Goal: Task Accomplishment & Management: Manage account settings

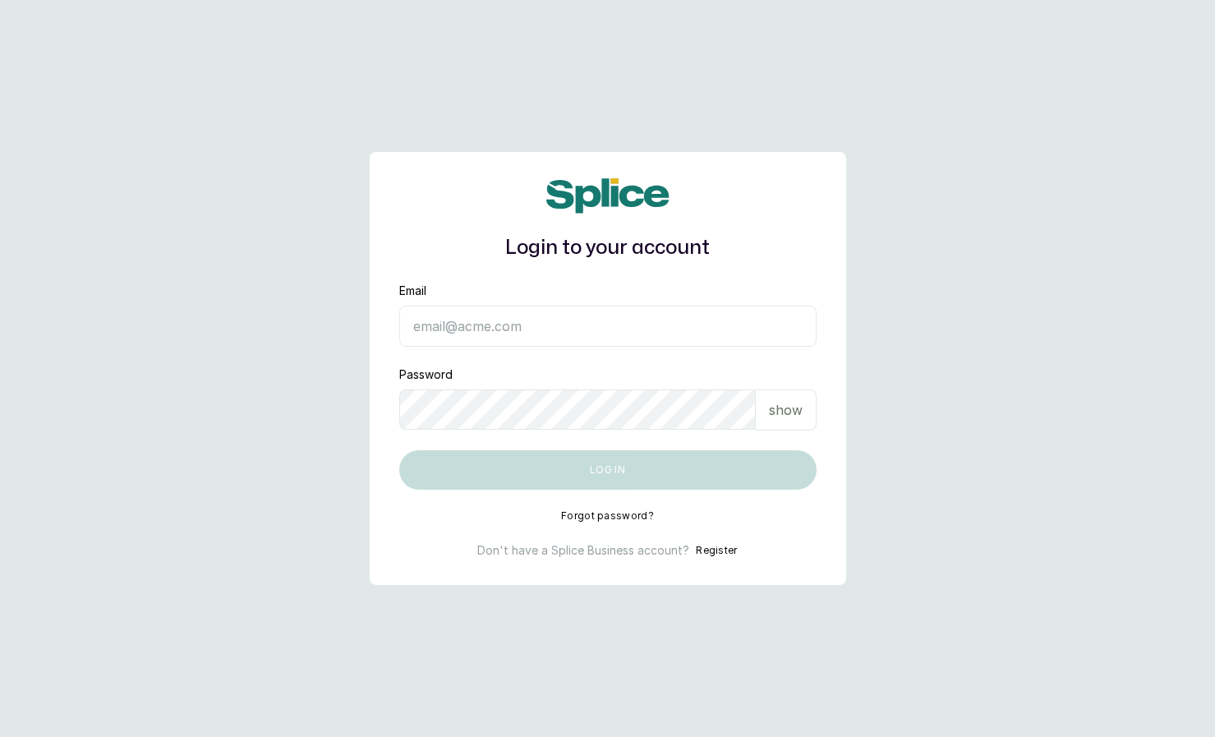
type input "eseefekodo025@gmail.com"
click at [572, 311] on input "eseefekodo025@gmail.com" at bounding box center [607, 326] width 417 height 41
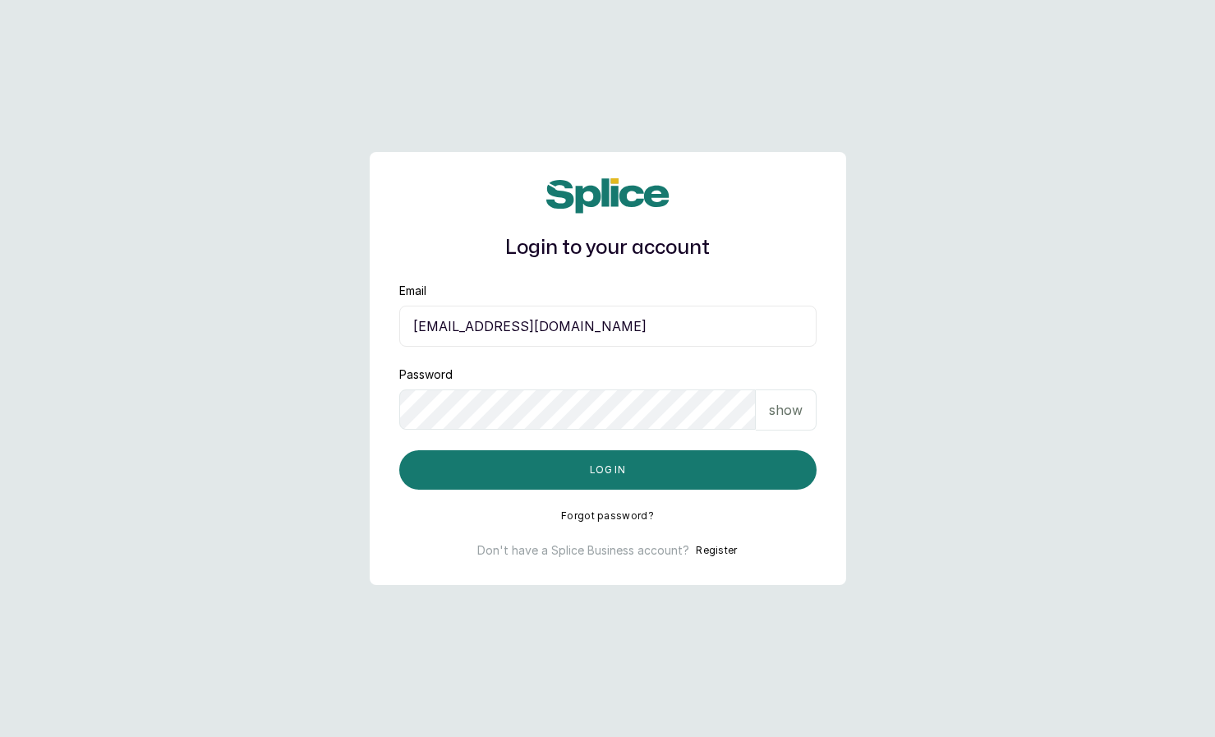
click at [460, 445] on form "Email eseefekodo025@gmail.com Password show Log in" at bounding box center [607, 386] width 417 height 207
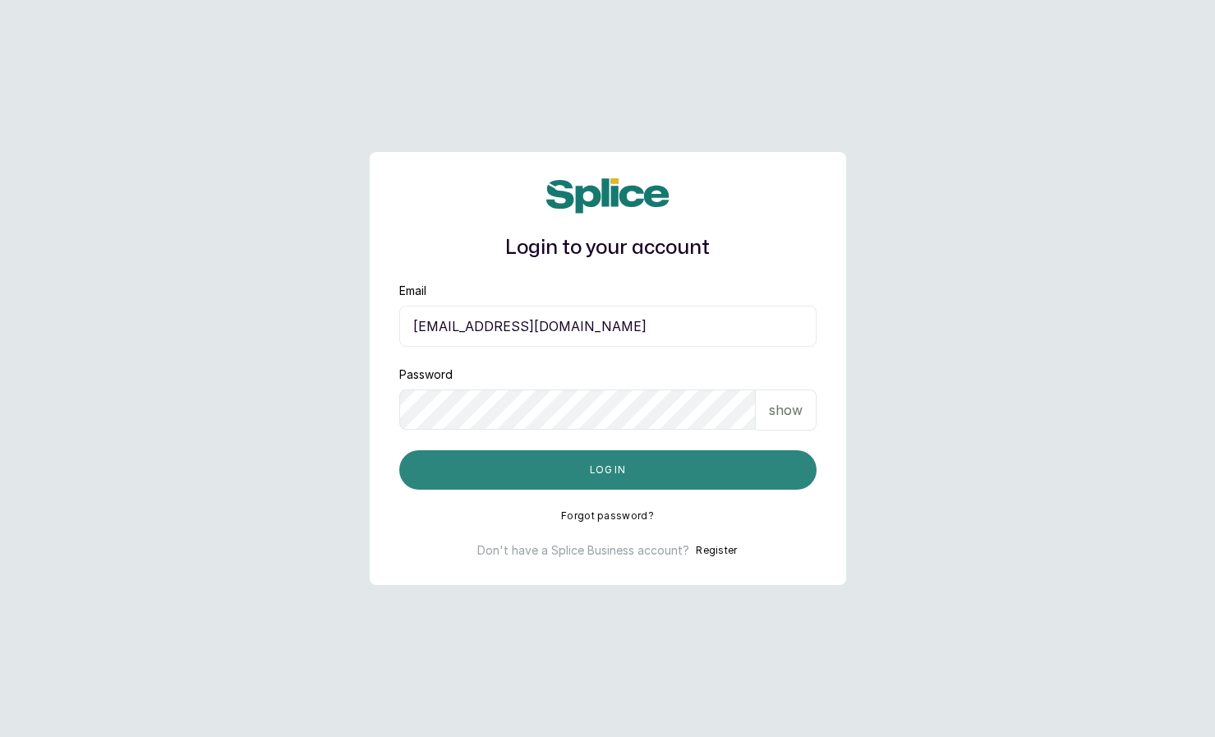
click at [466, 469] on button "Log in" at bounding box center [607, 469] width 417 height 39
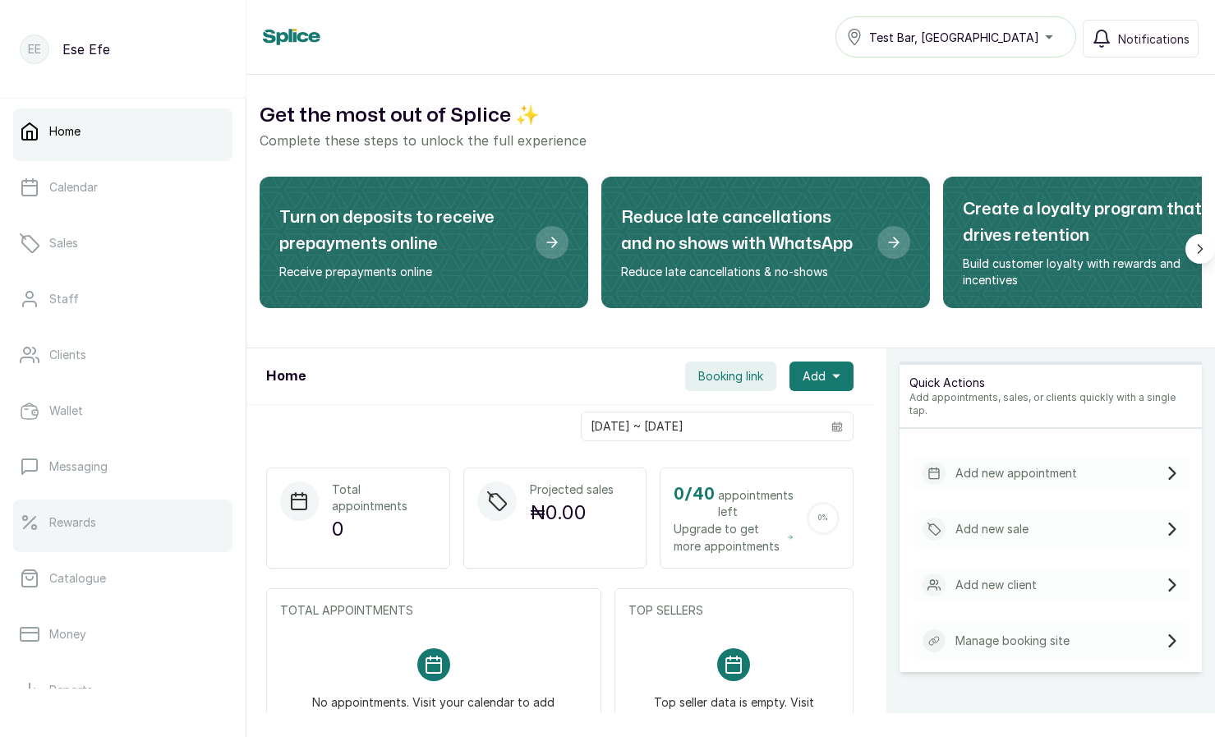
scroll to position [202, 0]
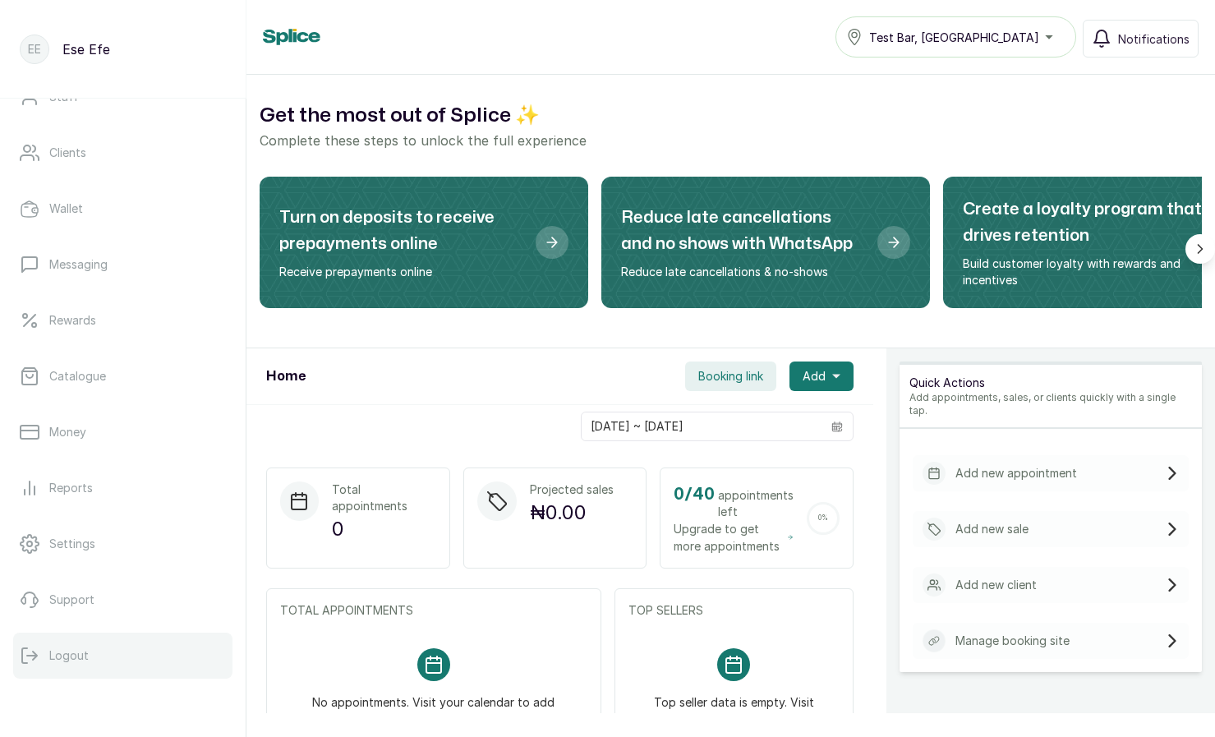
click at [93, 647] on button "Logout" at bounding box center [122, 656] width 219 height 46
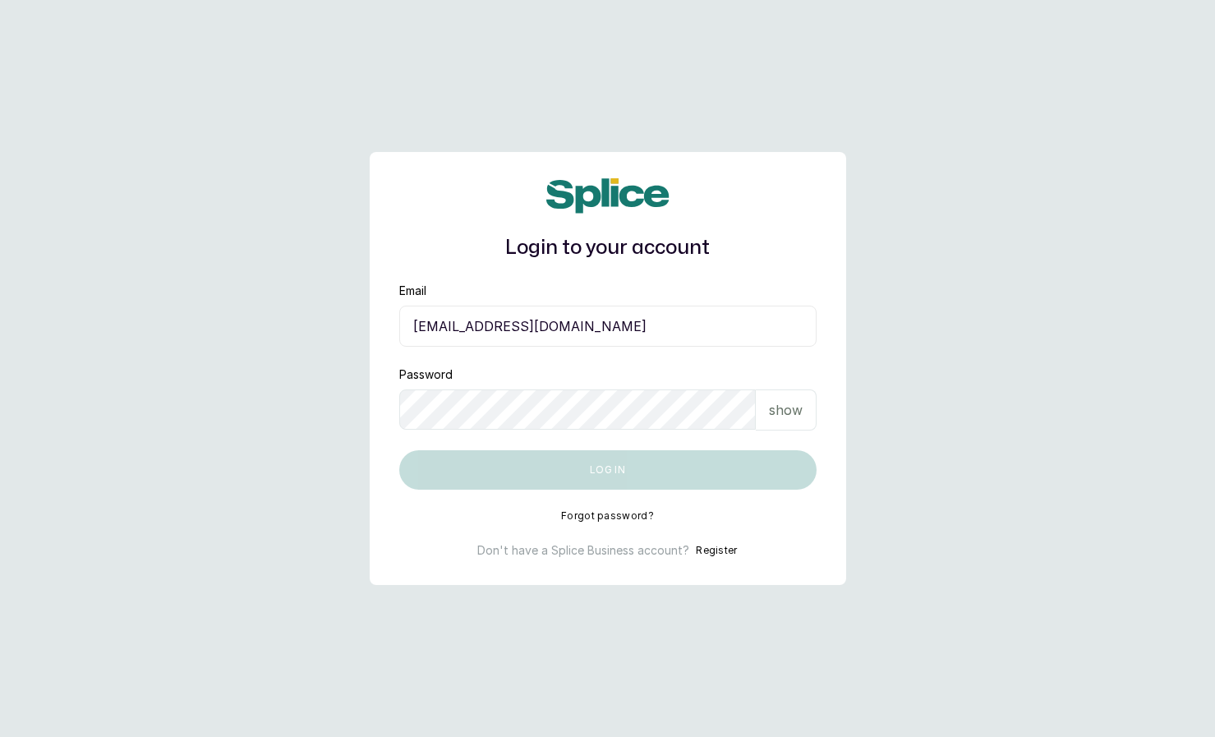
click at [586, 330] on input "eseefekodo025@gmail.com" at bounding box center [607, 326] width 417 height 41
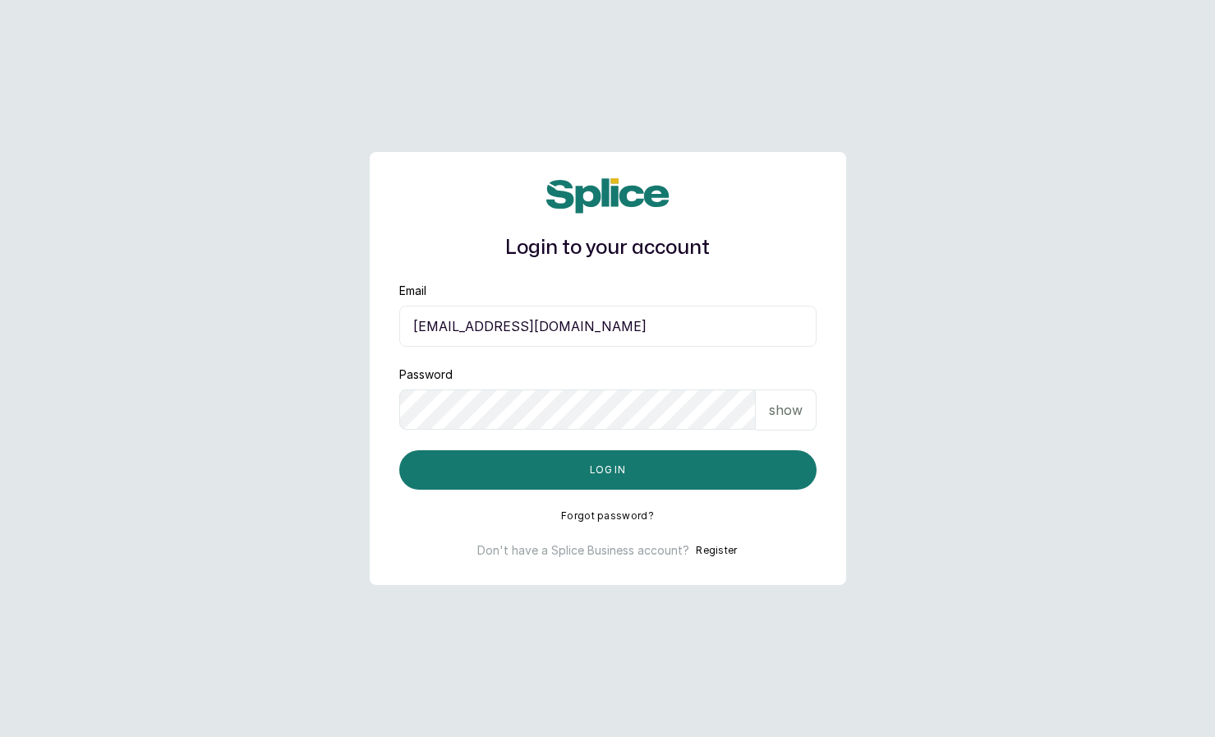
type input "layo@withsplice.com"
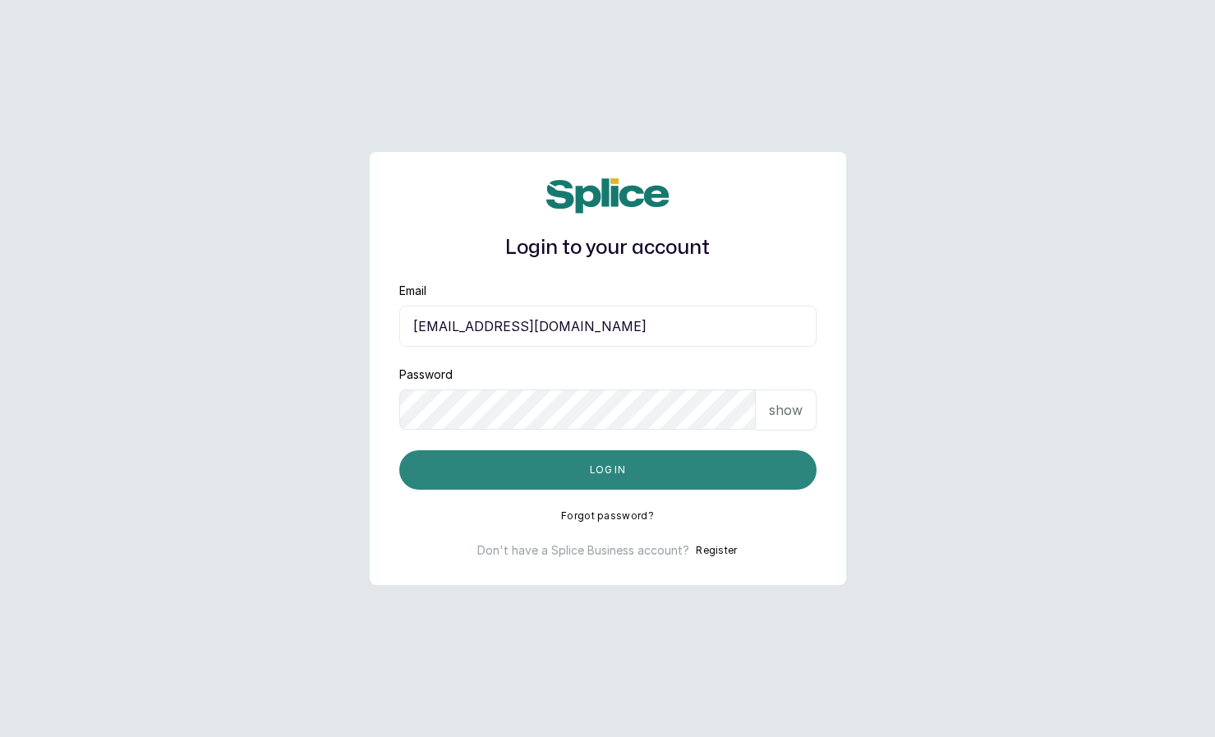
click at [608, 467] on button "Log in" at bounding box center [607, 469] width 417 height 39
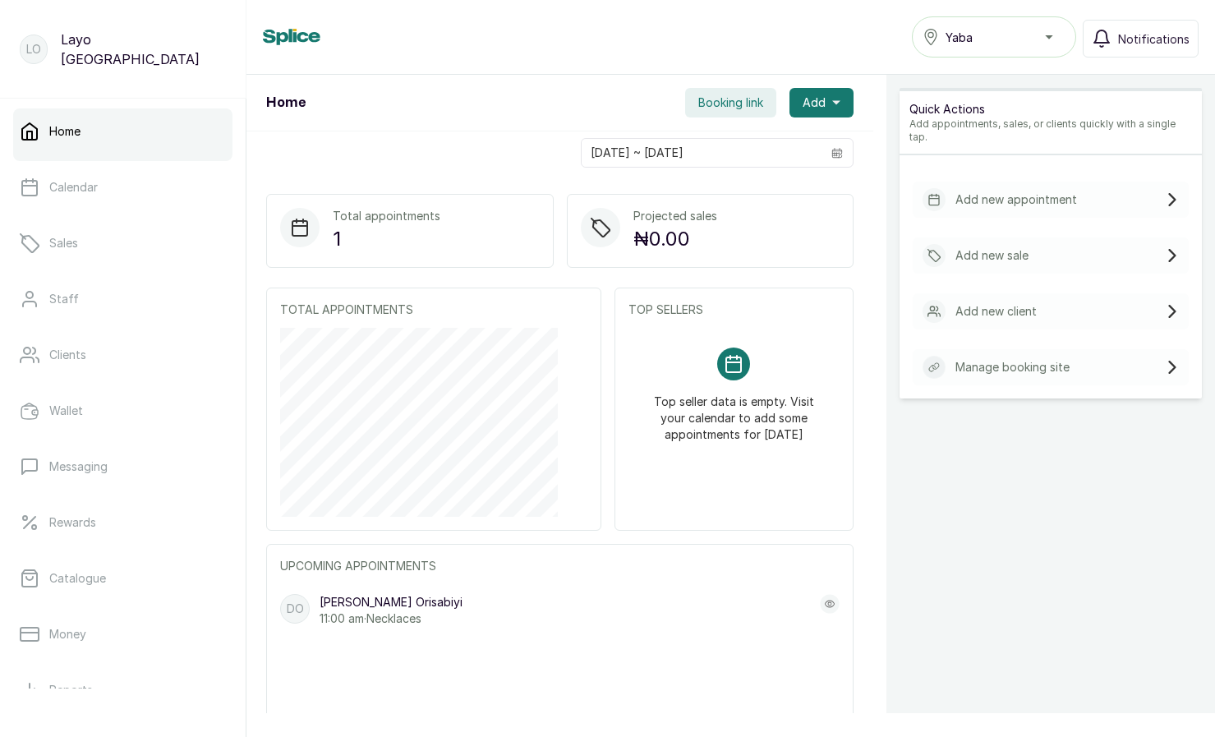
click at [832, 551] on div "UPCOMING APPOINTMENTS DO [PERSON_NAME] 11:00 am · Necklaces" at bounding box center [559, 659] width 587 height 230
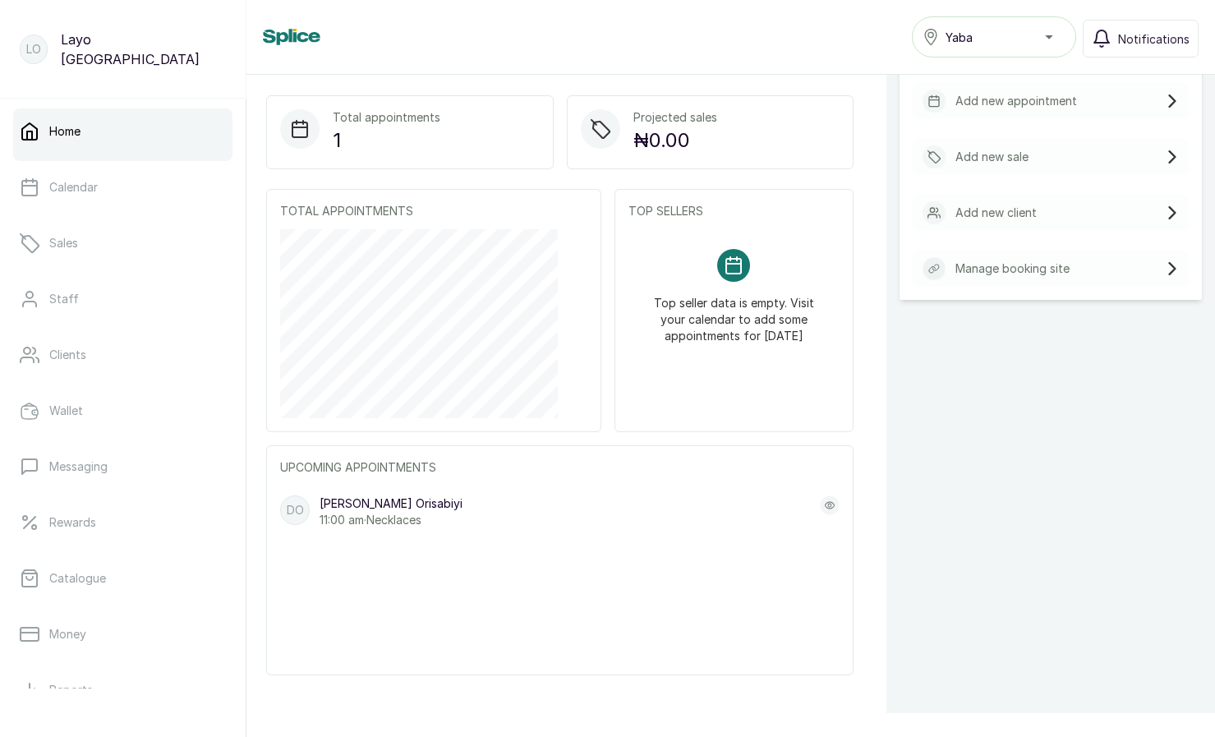
scroll to position [202, 0]
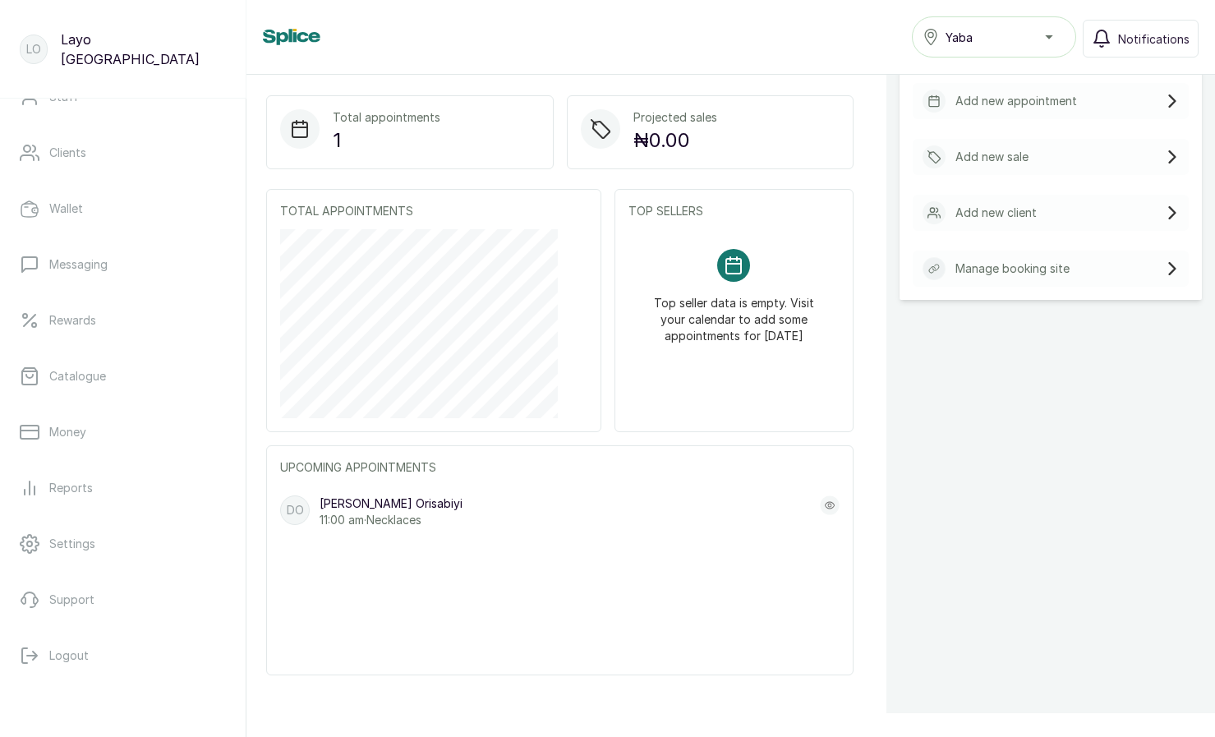
click at [1034, 39] on div "Yaba" at bounding box center [994, 37] width 143 height 20
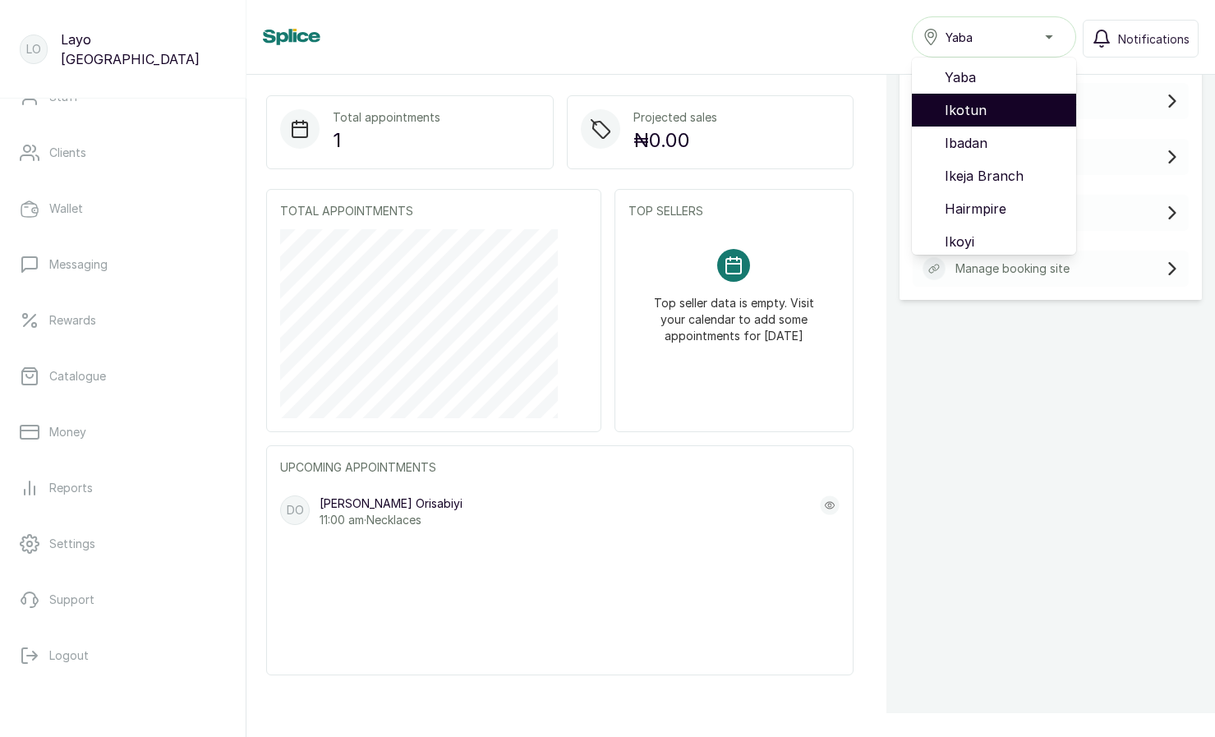
click at [993, 108] on span "Ikotun" at bounding box center [1004, 110] width 118 height 20
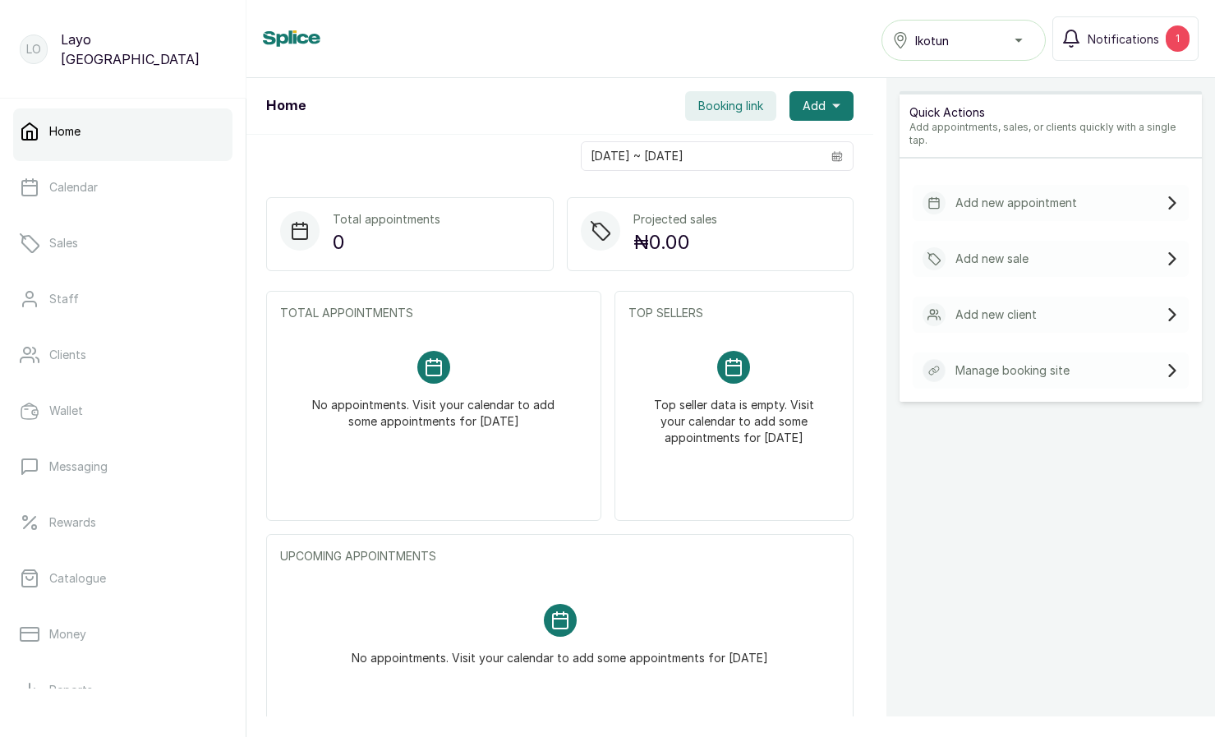
click at [991, 68] on div "Home Ikotun Notifications 1" at bounding box center [730, 39] width 969 height 78
click at [985, 57] on button "Ikotun" at bounding box center [964, 40] width 164 height 41
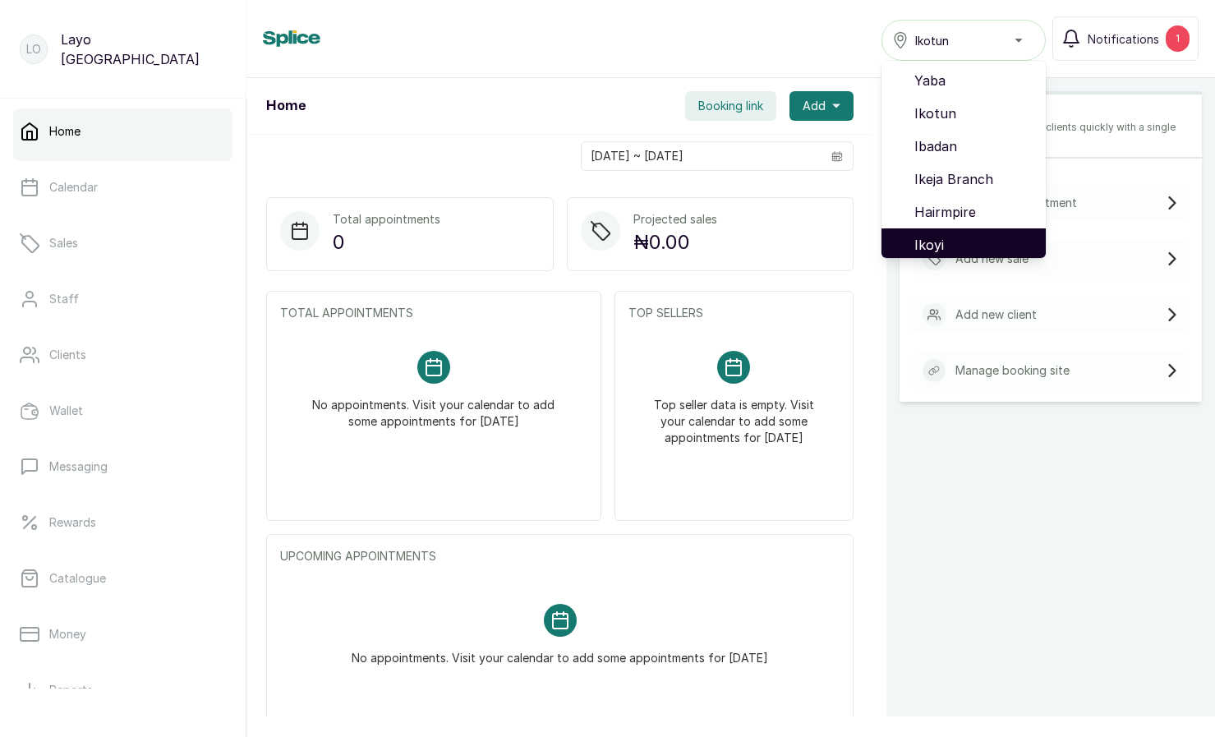
scroll to position [52, 0]
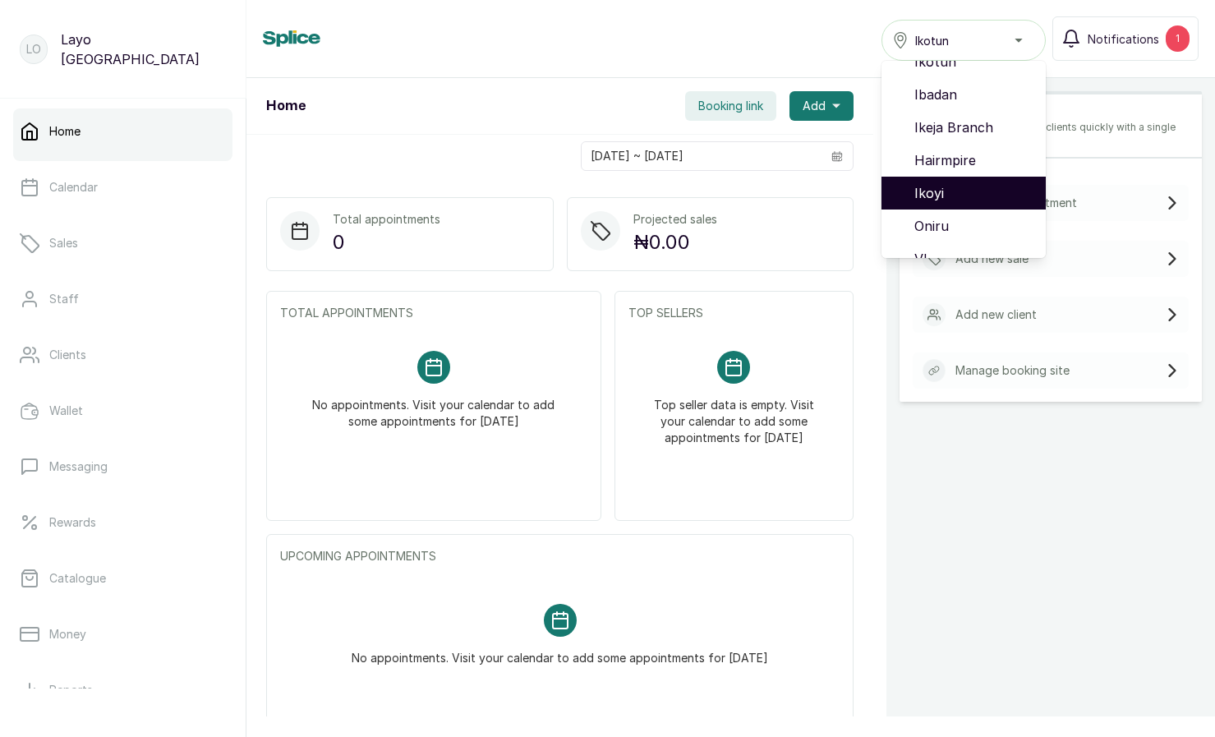
click at [937, 192] on span "Ikoyi" at bounding box center [973, 193] width 118 height 20
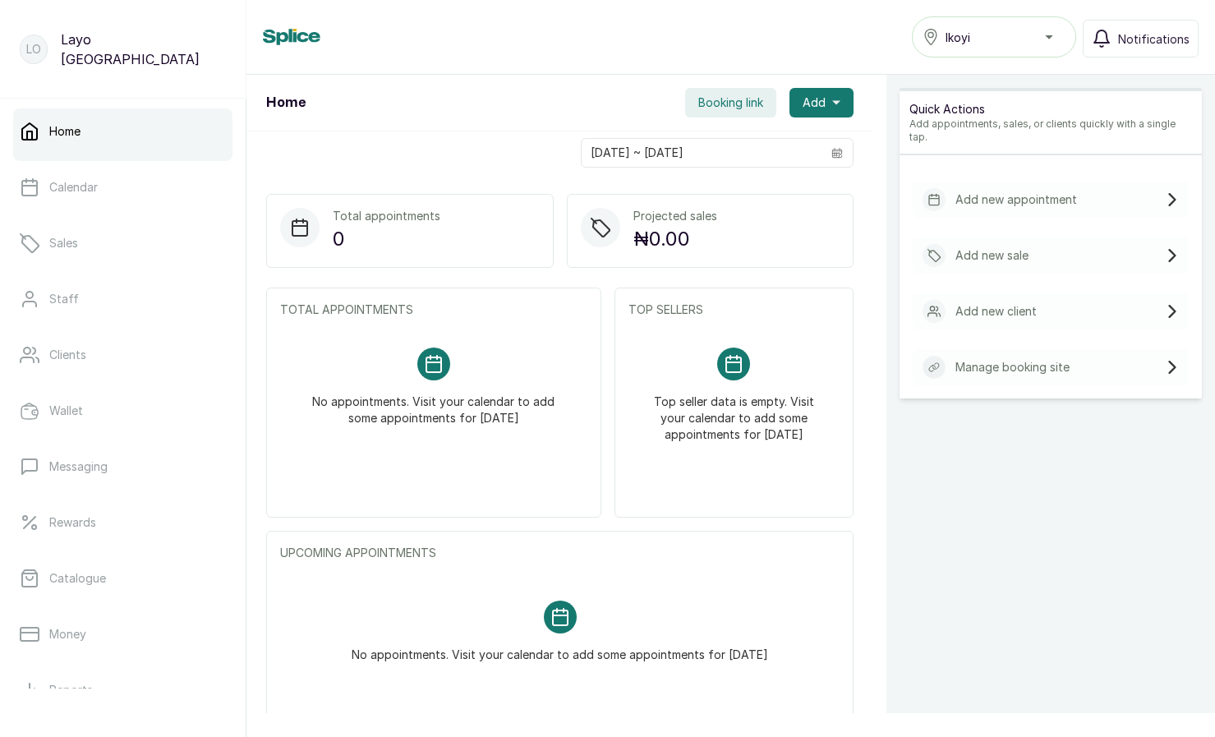
click at [953, 9] on div "Home Ikoyi Notifications" at bounding box center [730, 37] width 969 height 75
click at [975, 43] on div "Ikoyi" at bounding box center [994, 37] width 143 height 20
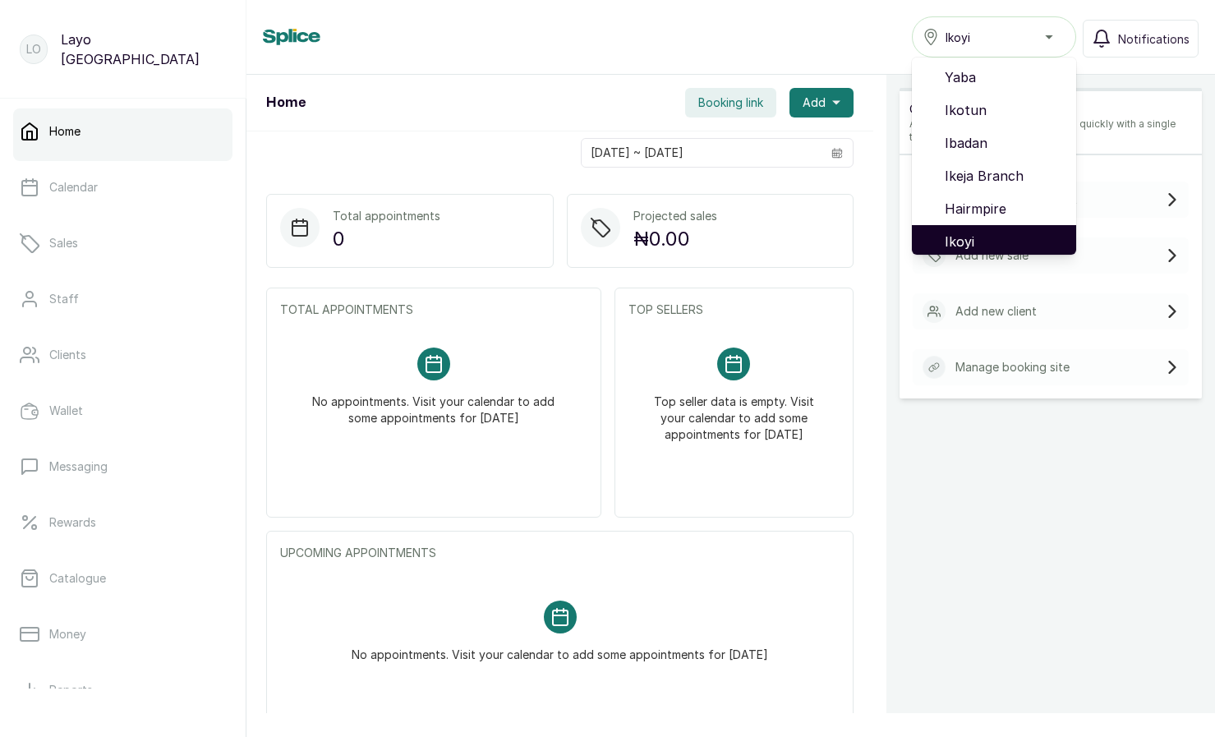
click at [979, 251] on li "Ikoyi" at bounding box center [994, 241] width 164 height 33
